Goal: Task Accomplishment & Management: Manage account settings

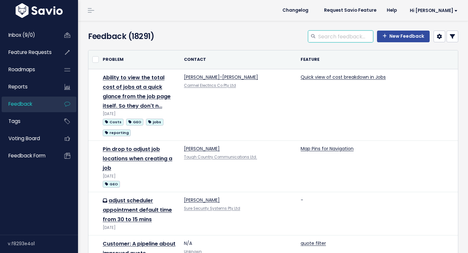
click at [324, 37] on input "search" at bounding box center [346, 37] width 56 height 12
type input "eth"
click at [454, 7] on link "Hi [PERSON_NAME]" at bounding box center [432, 11] width 61 height 10
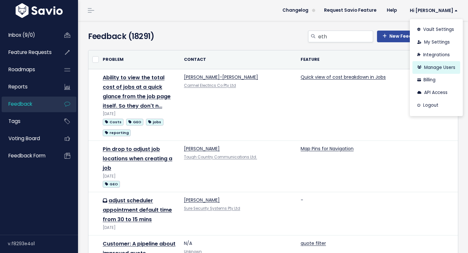
click at [439, 70] on link "Manage Users" at bounding box center [436, 67] width 48 height 13
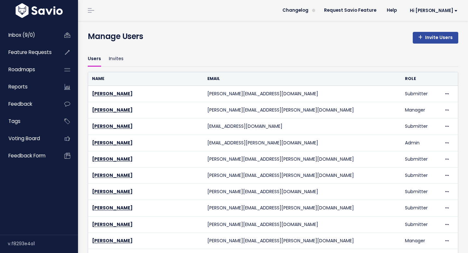
click at [102, 62] on ul "Users Invites" at bounding box center [273, 58] width 371 height 15
click at [110, 59] on link "Invites" at bounding box center [116, 58] width 15 height 15
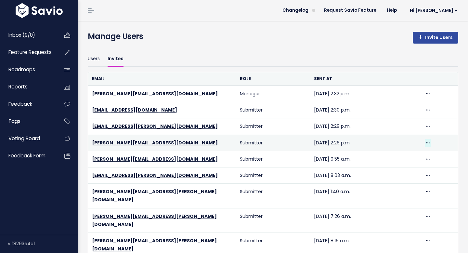
click at [428, 141] on icon at bounding box center [428, 143] width 4 height 4
click at [409, 163] on link "Resend" at bounding box center [411, 160] width 47 height 13
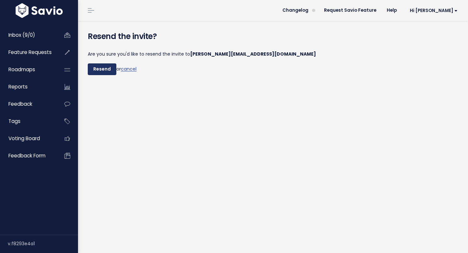
click at [101, 67] on input "Resend" at bounding box center [102, 69] width 29 height 12
